Goal: Information Seeking & Learning: Learn about a topic

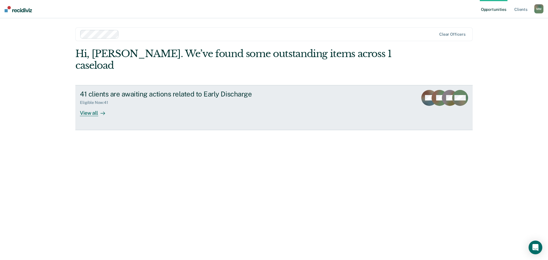
click at [88, 105] on div "View all" at bounding box center [96, 110] width 32 height 11
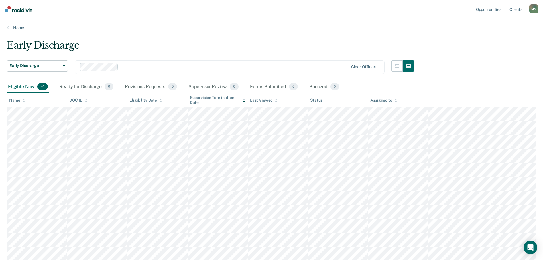
click at [18, 86] on div "Eligible Now 41" at bounding box center [28, 87] width 42 height 13
click at [16, 100] on div "Name" at bounding box center [17, 100] width 16 height 5
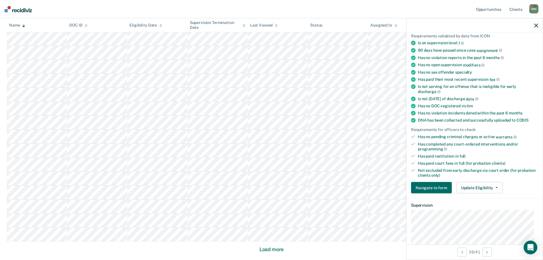
scroll to position [57, 0]
